Goal: Information Seeking & Learning: Find specific page/section

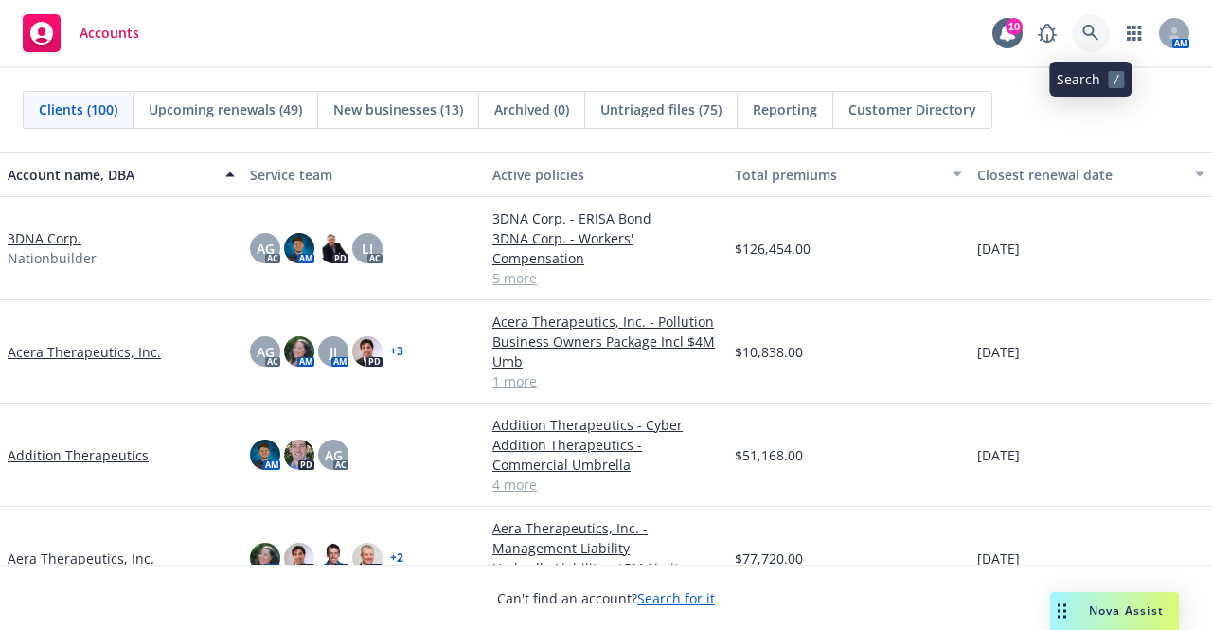
click at [1091, 33] on icon at bounding box center [1090, 33] width 17 height 17
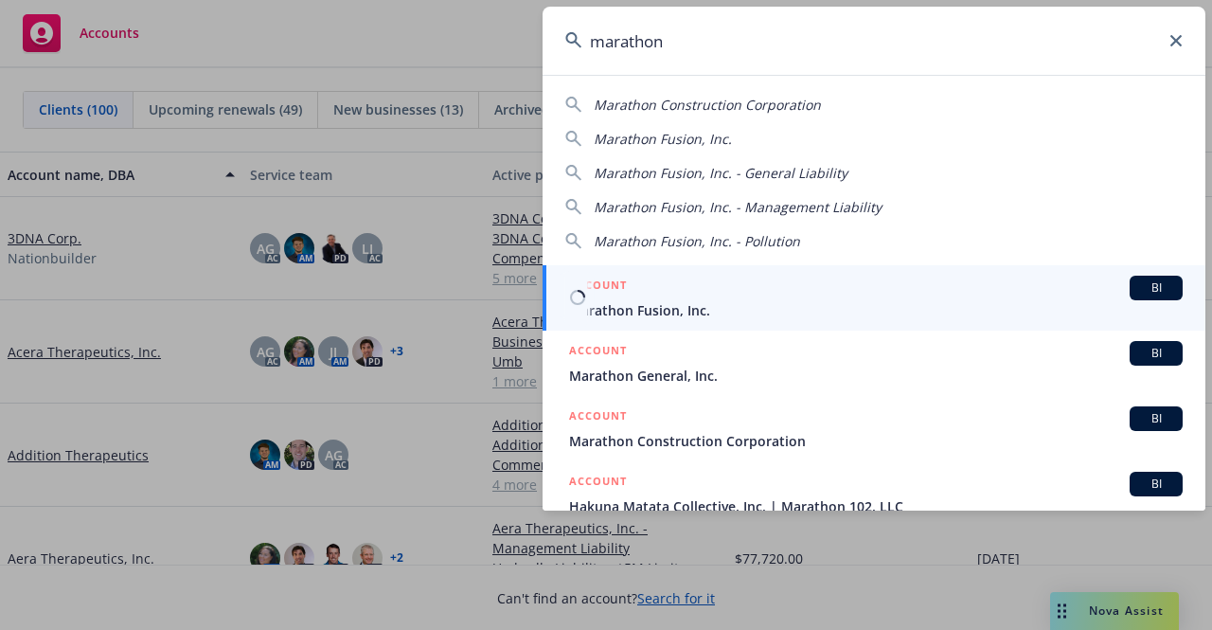
type input "marathon"
click at [727, 310] on span "Marathon Fusion, Inc." at bounding box center [875, 310] width 613 height 20
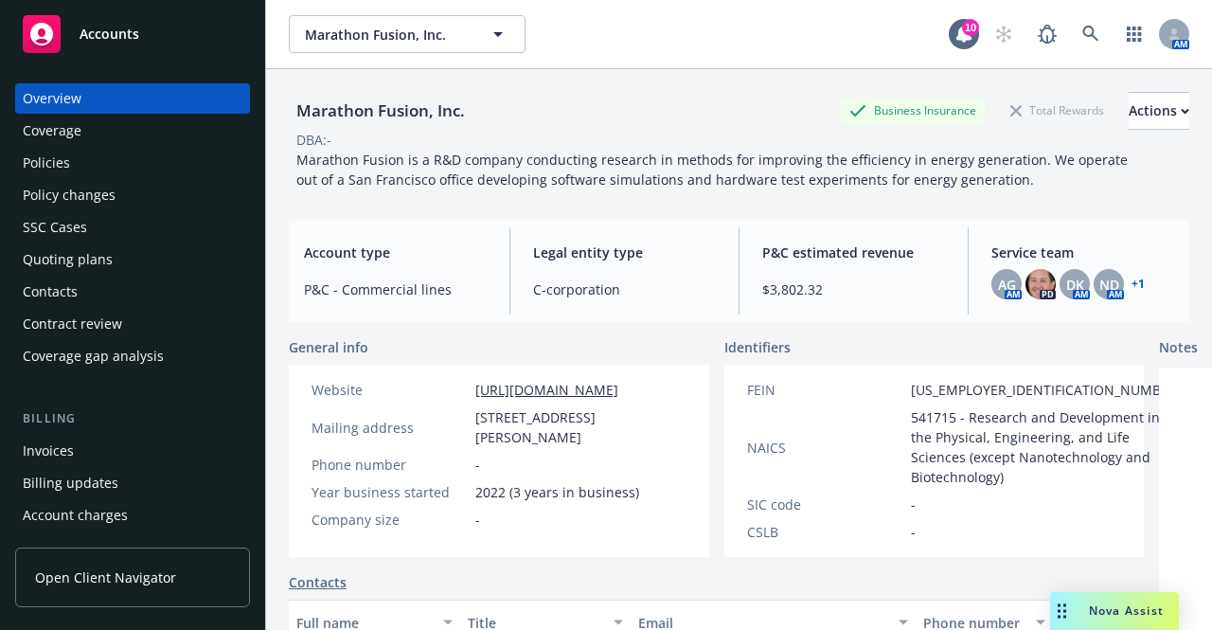
click at [145, 159] on div "Policies" at bounding box center [133, 163] width 220 height 30
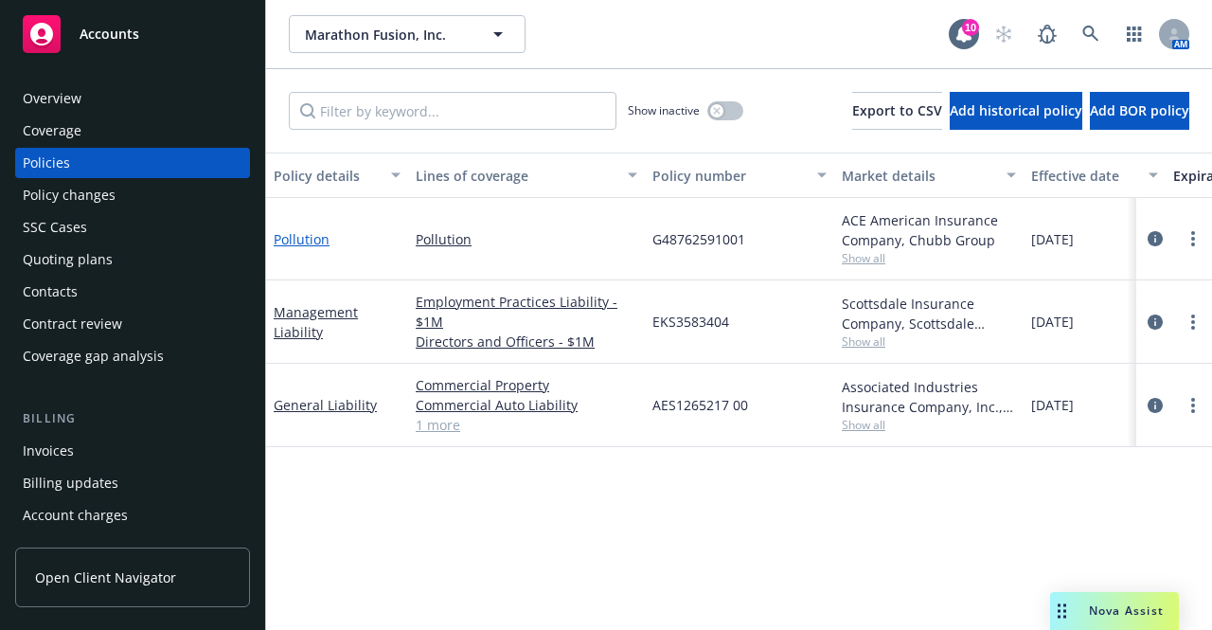
click at [299, 239] on link "Pollution" at bounding box center [302, 239] width 56 height 18
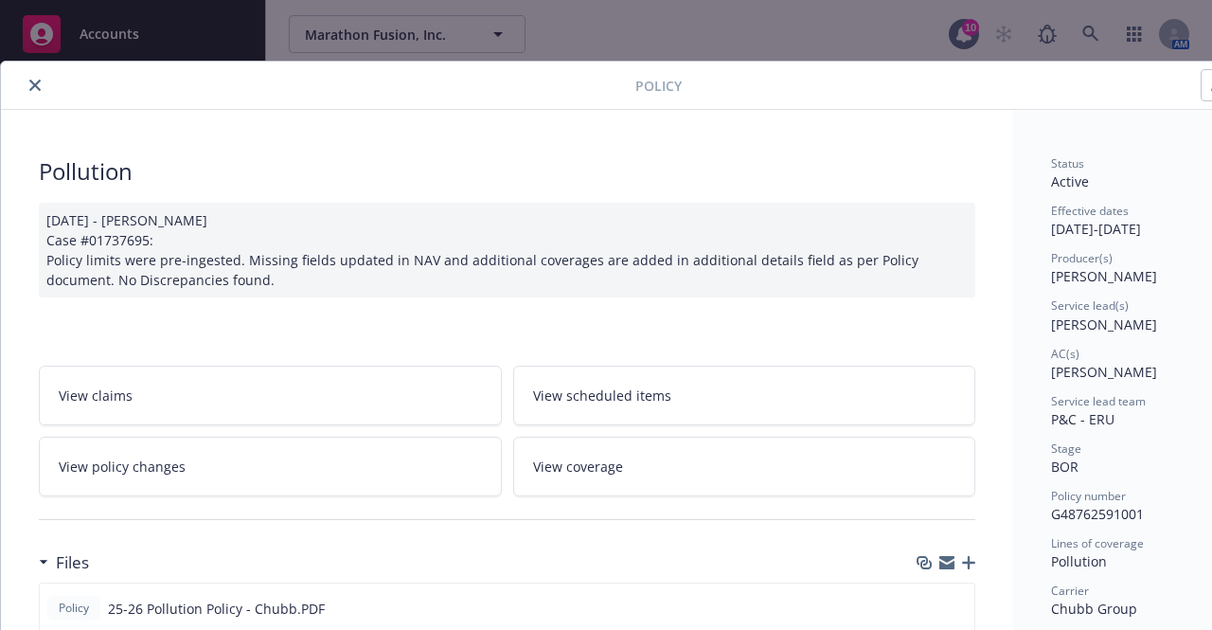
scroll to position [226, 0]
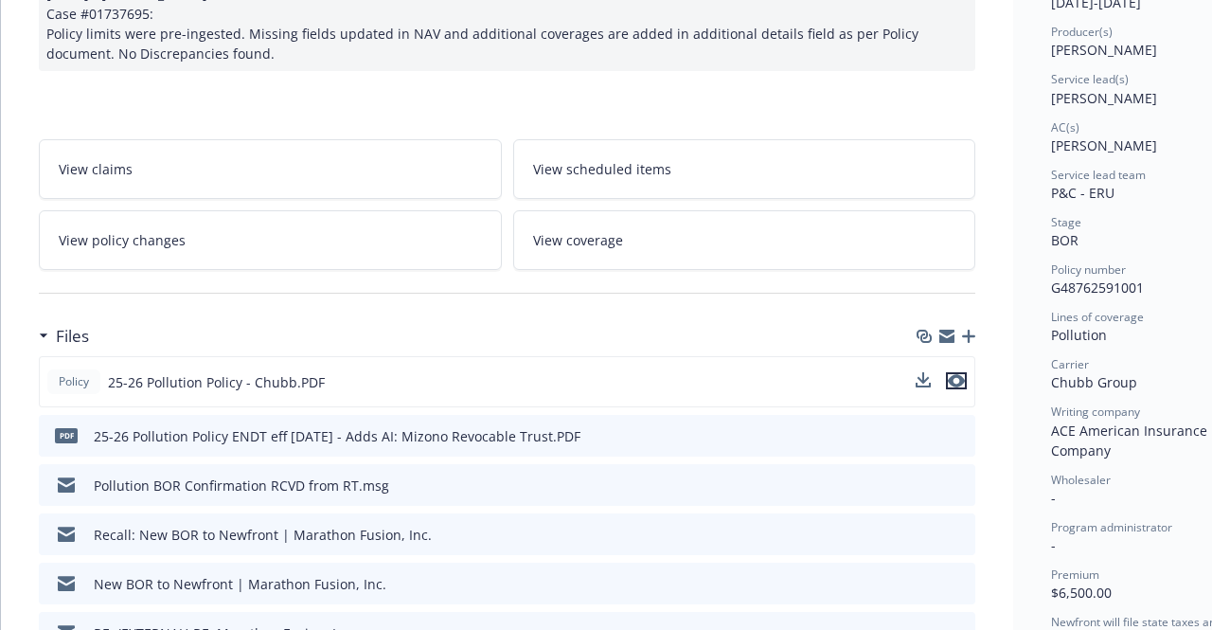
click at [962, 377] on icon "preview file" at bounding box center [956, 380] width 17 height 13
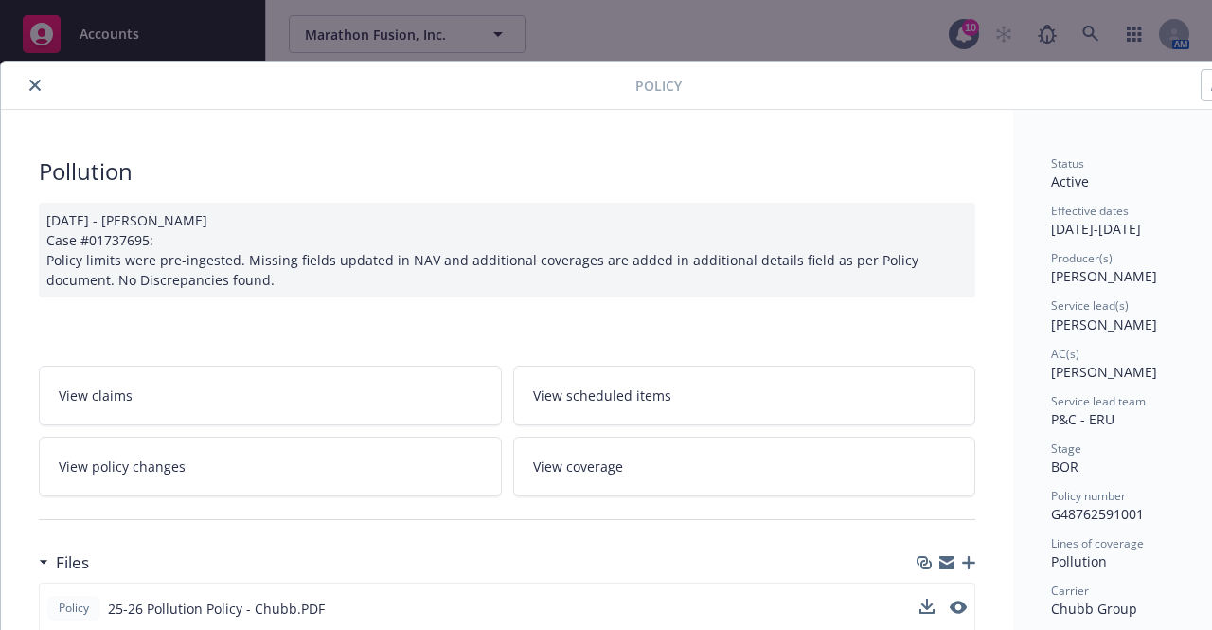
click at [33, 83] on icon "close" at bounding box center [34, 85] width 11 height 11
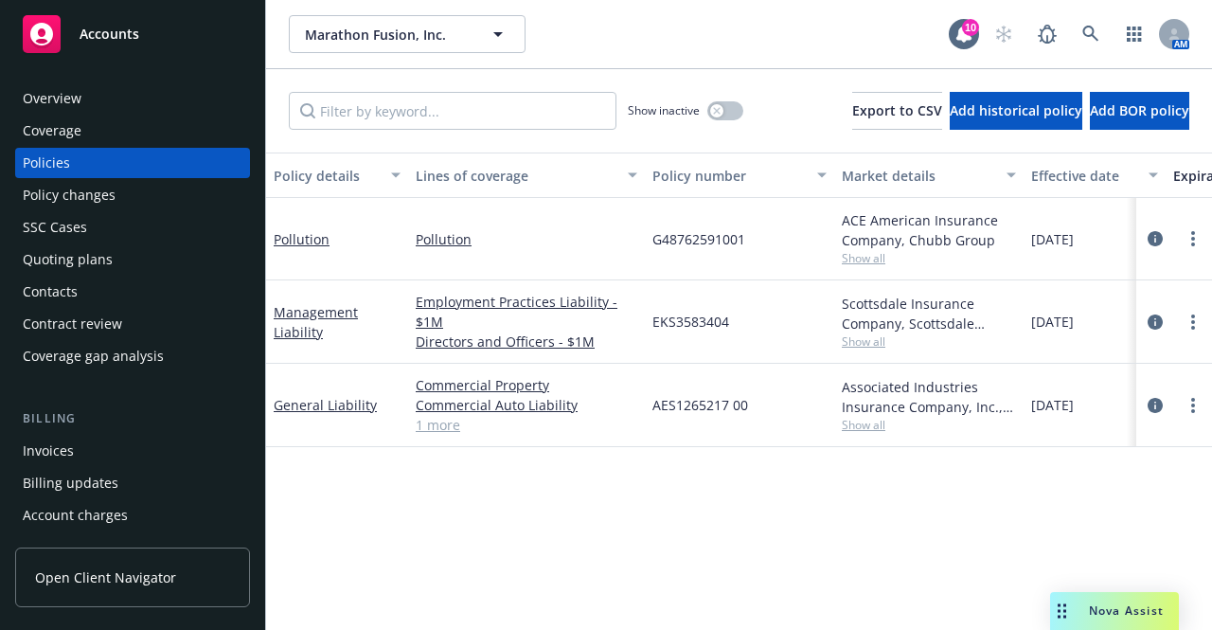
click at [1095, 607] on span "Nova Assist" at bounding box center [1126, 610] width 75 height 16
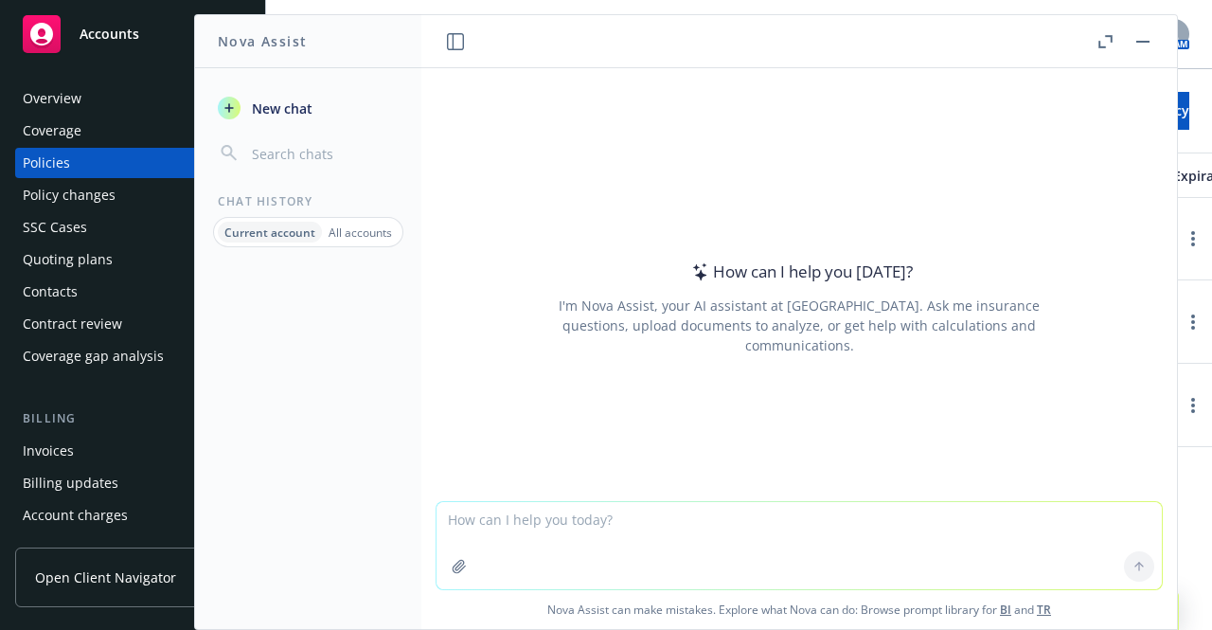
click at [825, 534] on textarea at bounding box center [798, 545] width 725 height 87
type textarea "c"
click at [644, 501] on textarea at bounding box center [798, 544] width 725 height 89
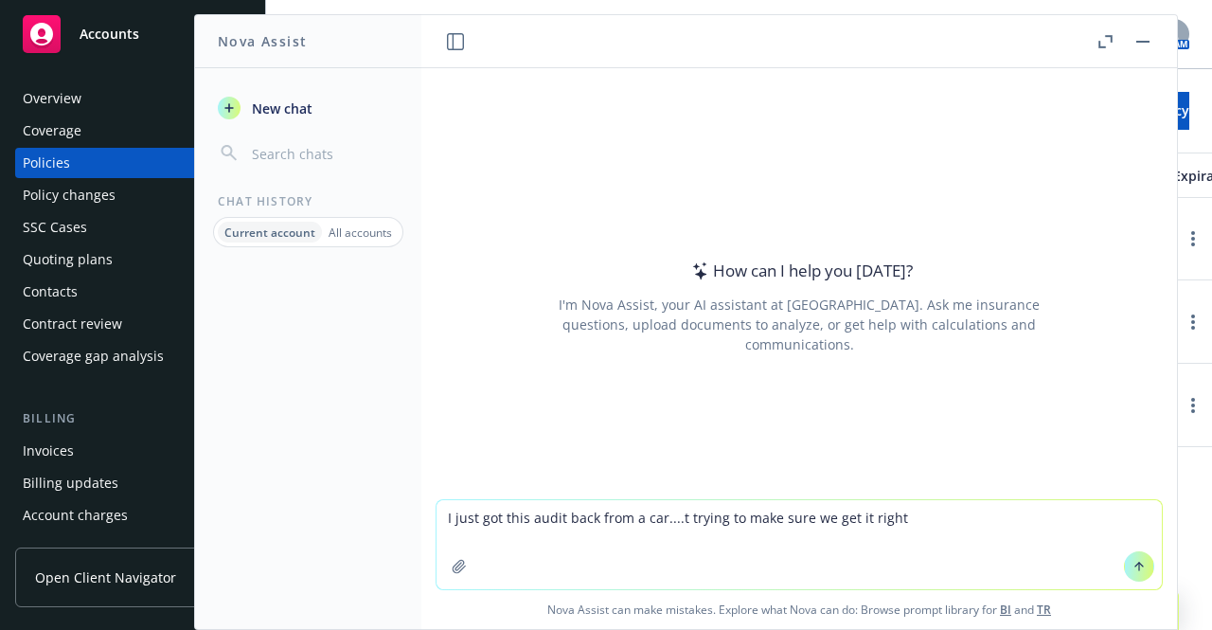
type textarea "I just got this audit back from a carrier I want to see based off the below her…"
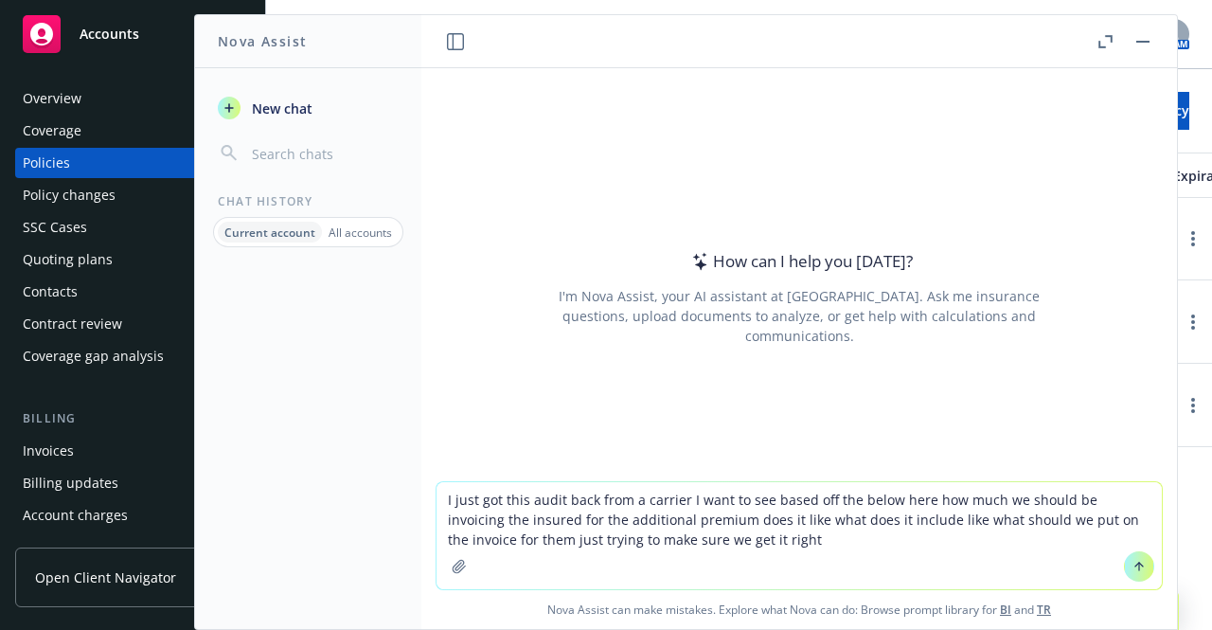
paste textarea
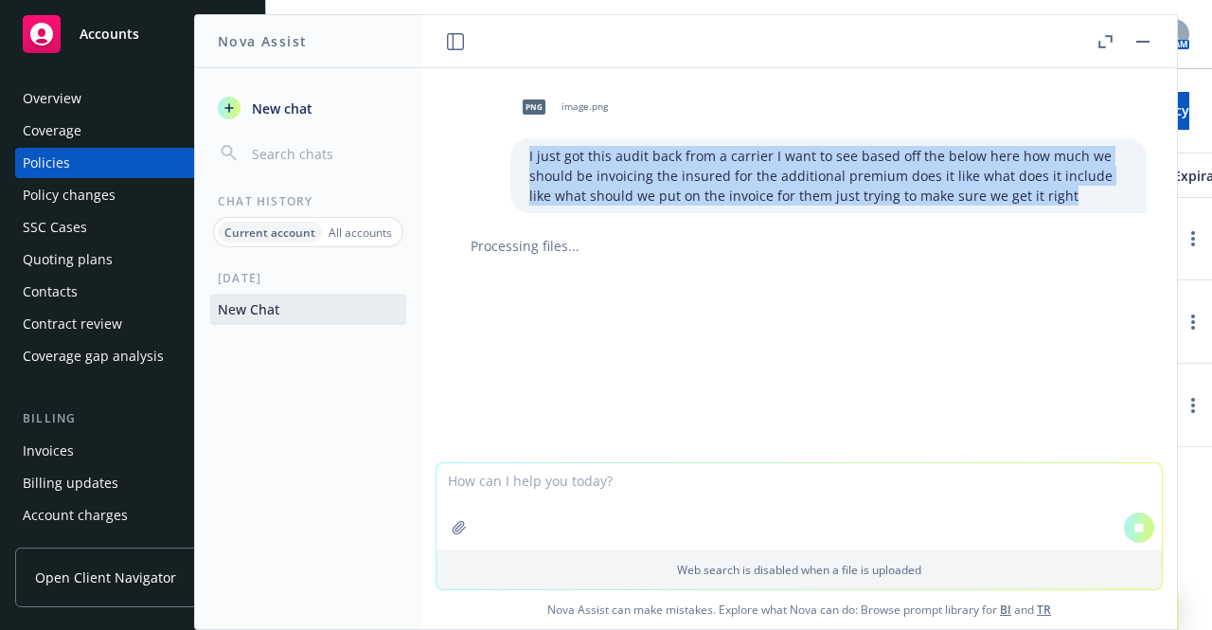
drag, startPoint x: 1038, startPoint y: 191, endPoint x: 496, endPoint y: 158, distance: 542.5
click at [510, 158] on div "I just got this audit back from a carrier I want to see based off the below her…" at bounding box center [828, 175] width 636 height 75
copy p "I just got this audit back from a carrier I want to see based off the below her…"
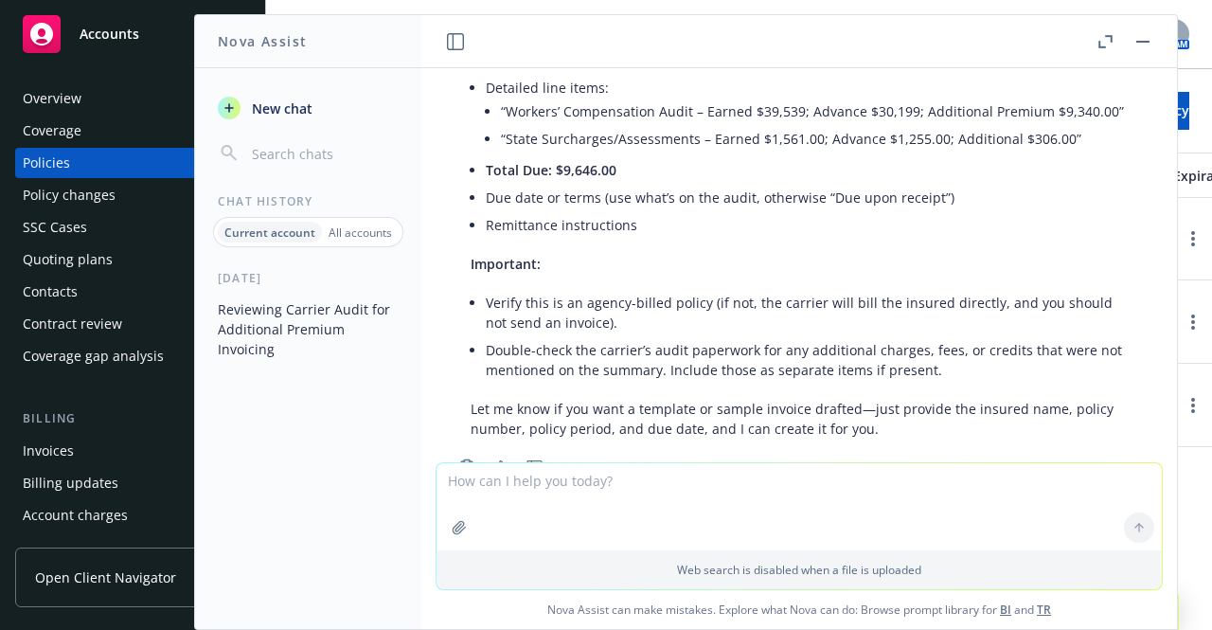
scroll to position [611, 0]
drag, startPoint x: 623, startPoint y: 184, endPoint x: 488, endPoint y: 188, distance: 134.5
click at [488, 185] on li "Total Due: $9,646.00" at bounding box center [807, 170] width 642 height 27
click at [664, 183] on li "Total Due: $9,646.00" at bounding box center [807, 170] width 642 height 27
click at [1135, 44] on button "button" at bounding box center [1142, 41] width 23 height 23
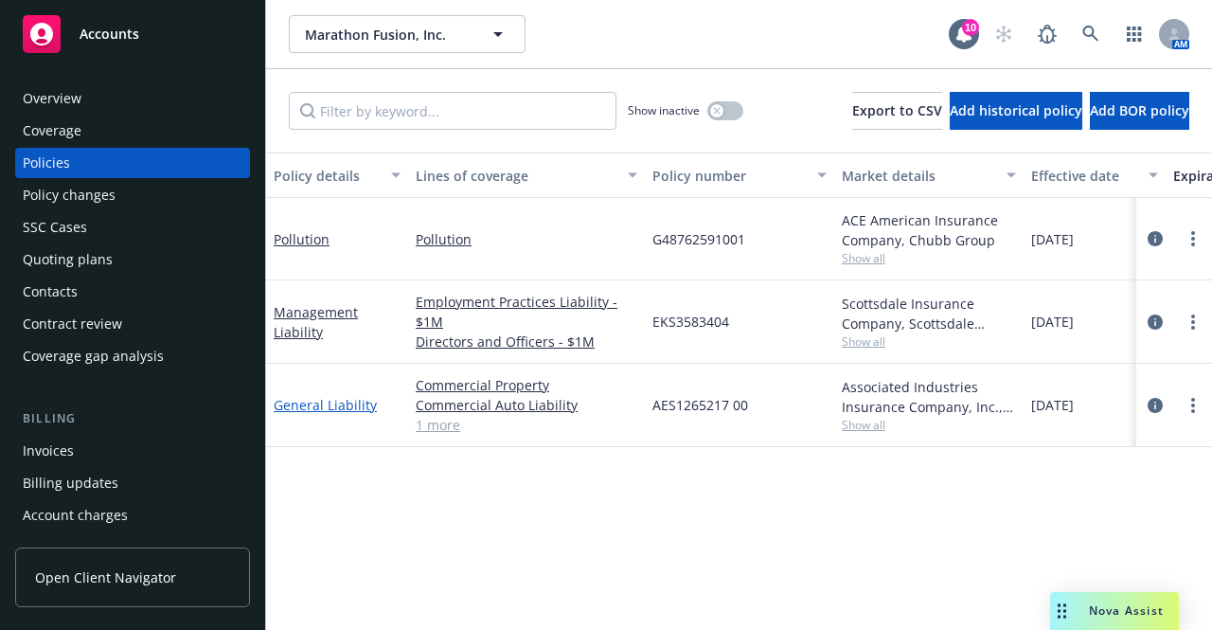
click at [361, 404] on link "General Liability" at bounding box center [325, 405] width 103 height 18
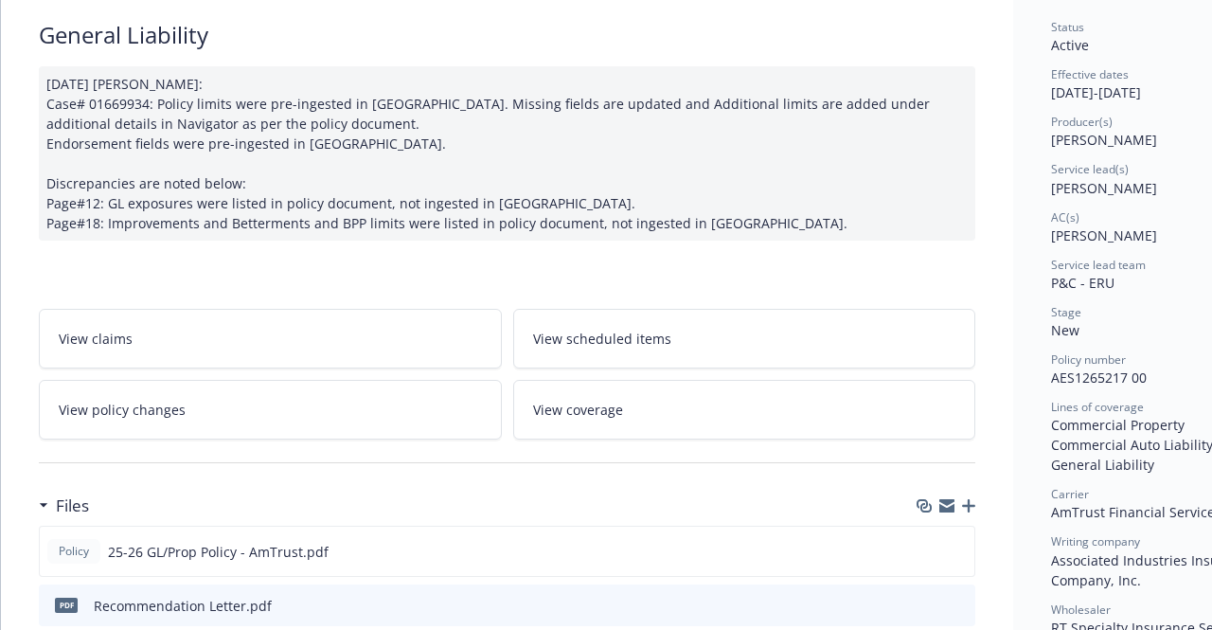
scroll to position [132, 0]
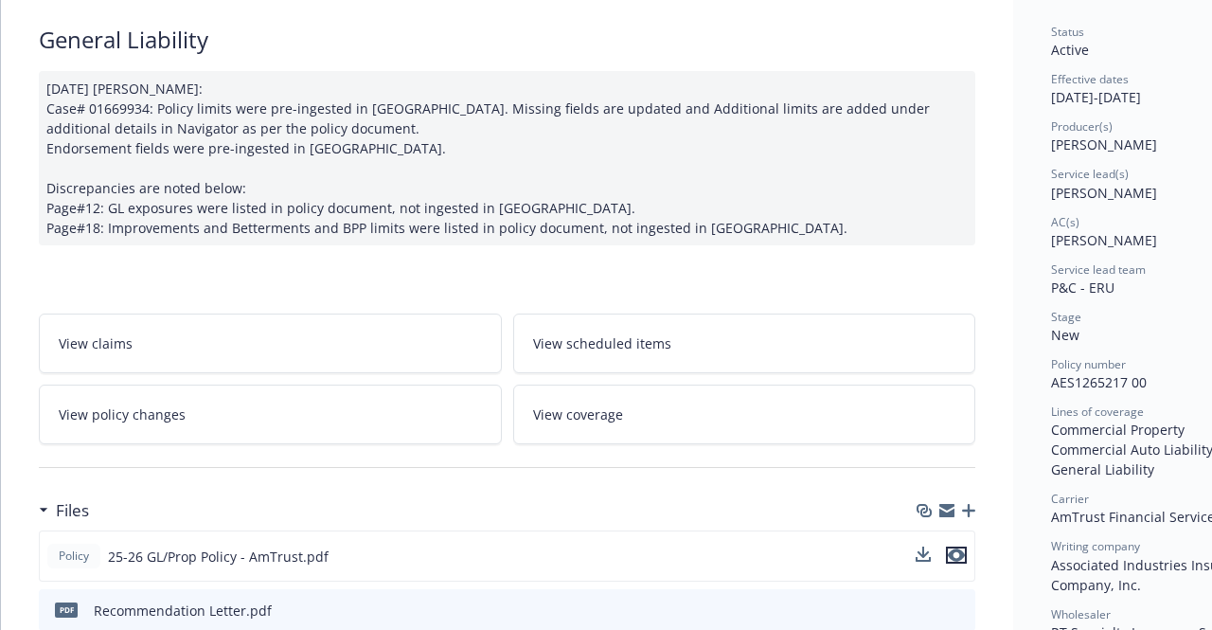
click at [956, 554] on icon "preview file" at bounding box center [956, 554] width 17 height 13
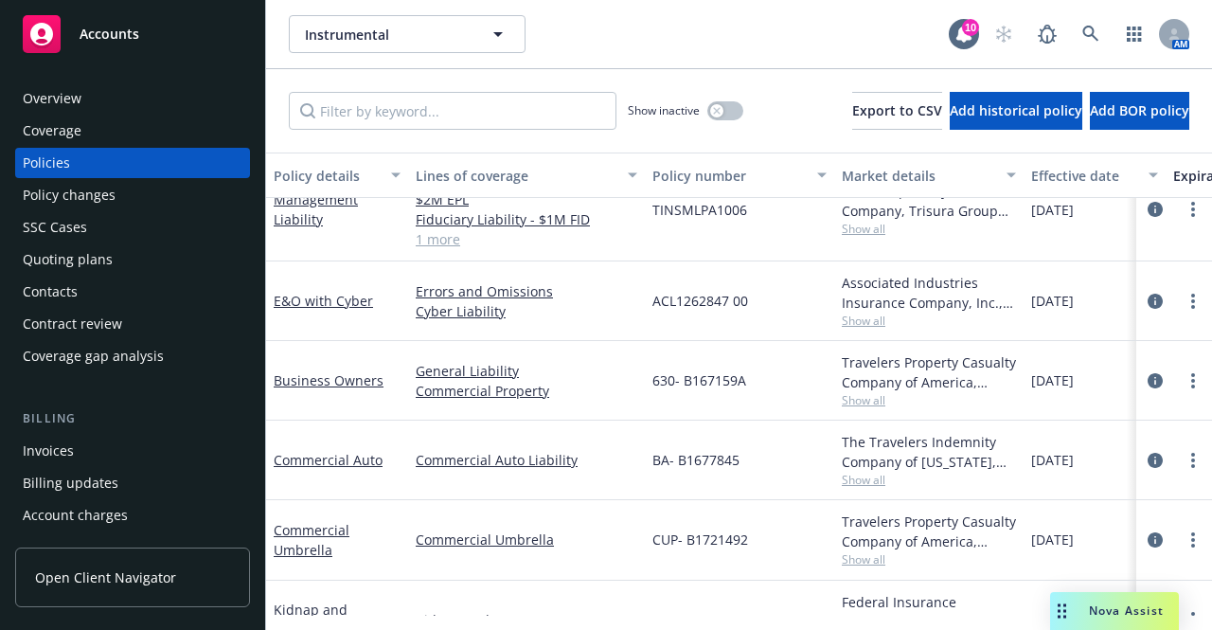
scroll to position [41, 0]
click at [359, 383] on link "Business Owners" at bounding box center [329, 379] width 110 height 18
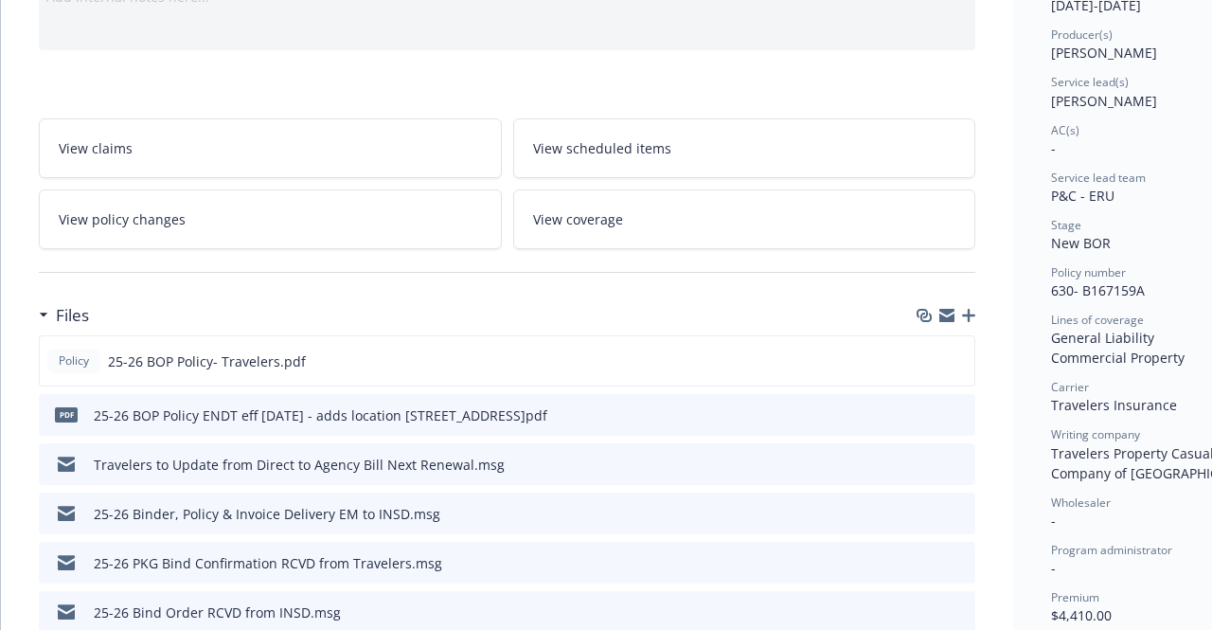
scroll to position [225, 0]
click at [958, 361] on button at bounding box center [958, 359] width 17 height 20
click at [957, 354] on icon "preview file" at bounding box center [956, 357] width 17 height 13
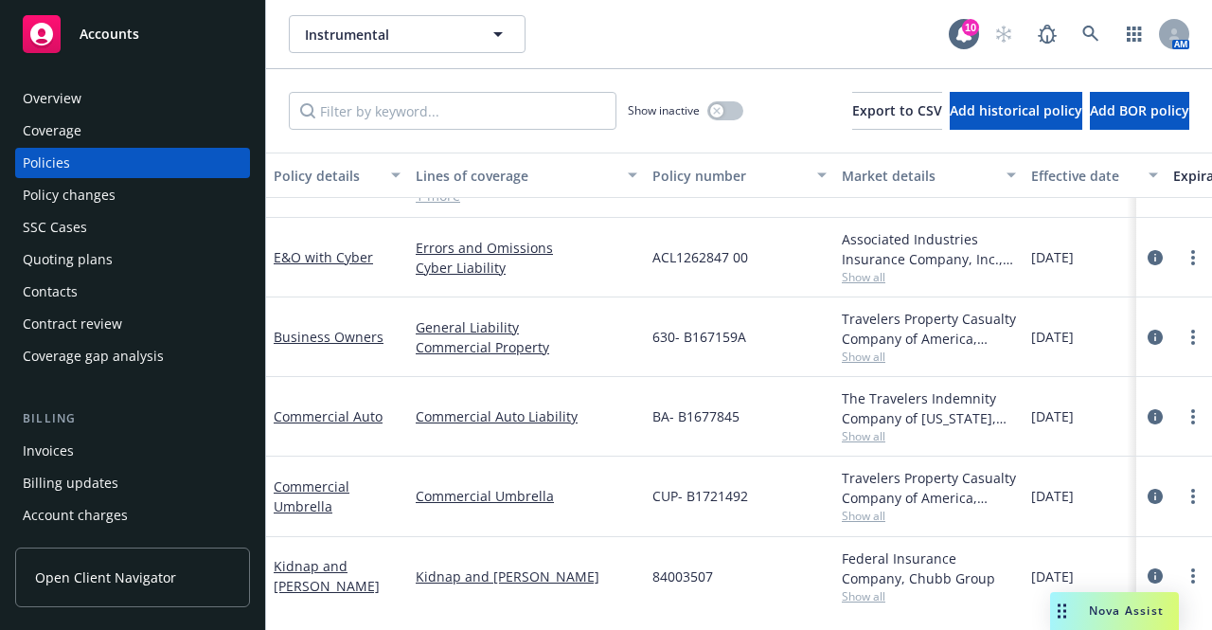
scroll to position [84, 0]
